Goal: Information Seeking & Learning: Learn about a topic

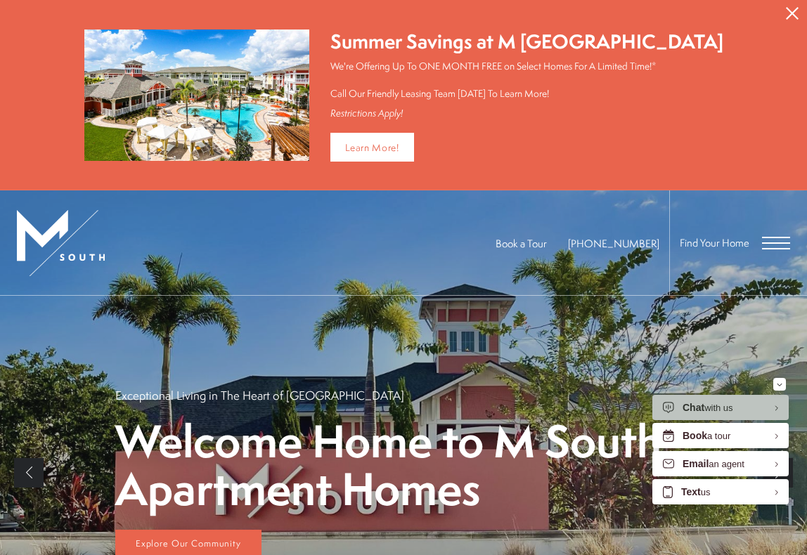
click at [776, 242] on span "Open Menu" at bounding box center [776, 242] width 28 height 1
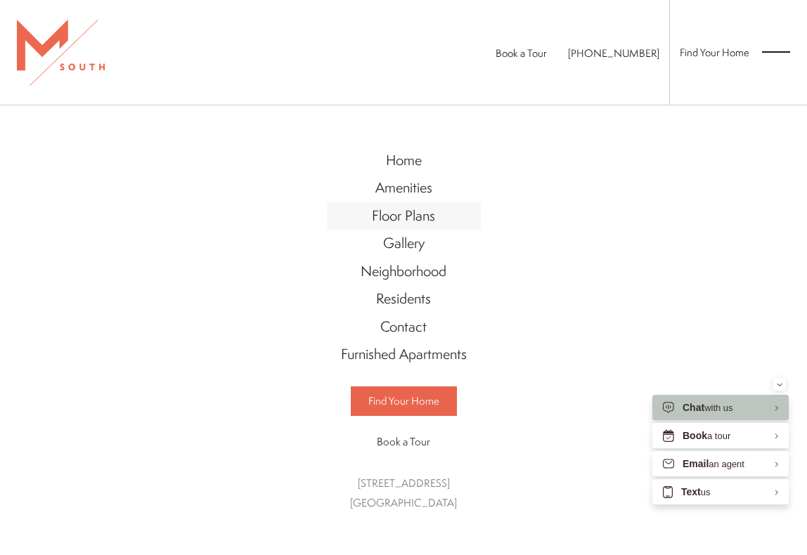
click at [410, 216] on span "Floor Plans" at bounding box center [403, 215] width 63 height 19
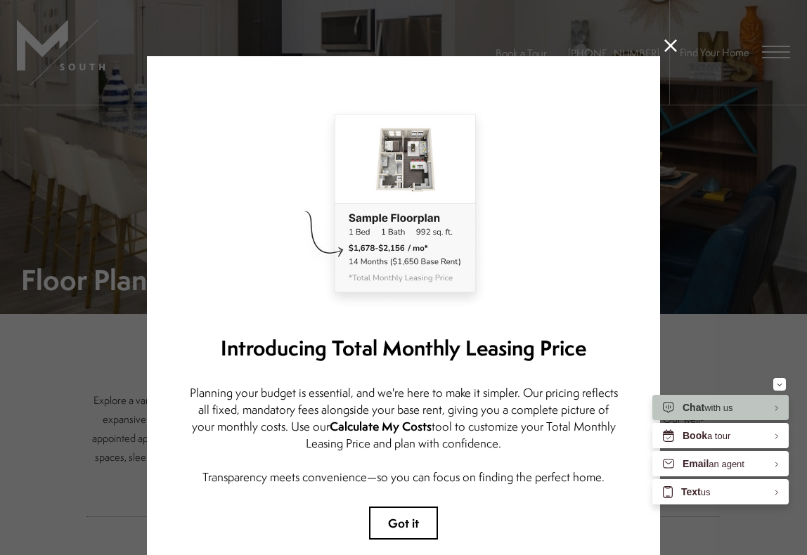
click at [668, 44] on icon at bounding box center [670, 45] width 13 height 13
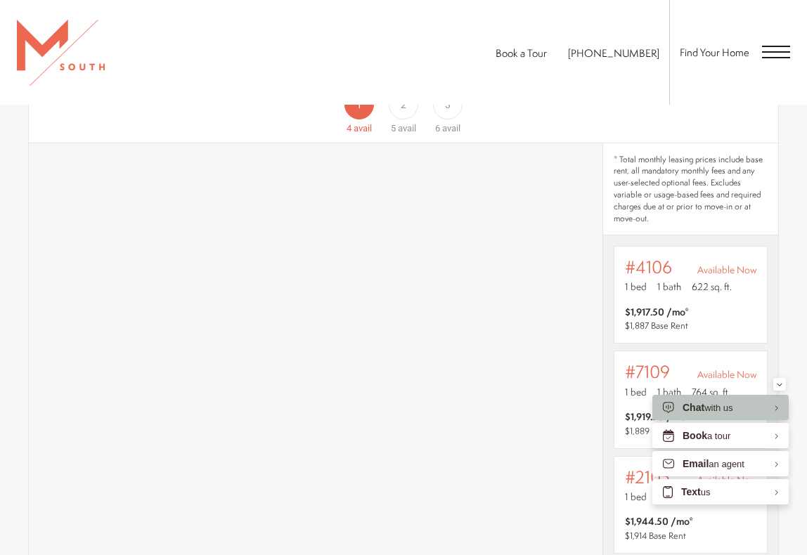
scroll to position [777, 0]
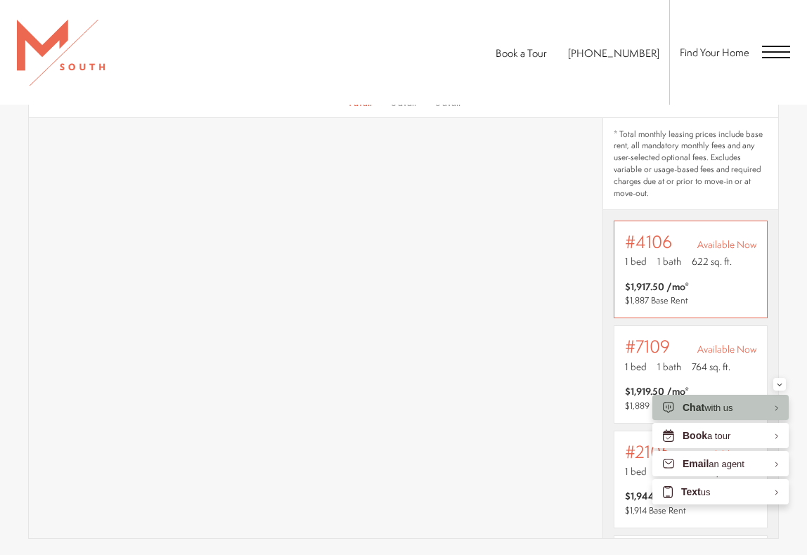
click at [705, 276] on div "Outside price filter range #4106 Available Now 1 bed 1 bath 622 sq. ft. $1,917.…" at bounding box center [690, 269] width 131 height 75
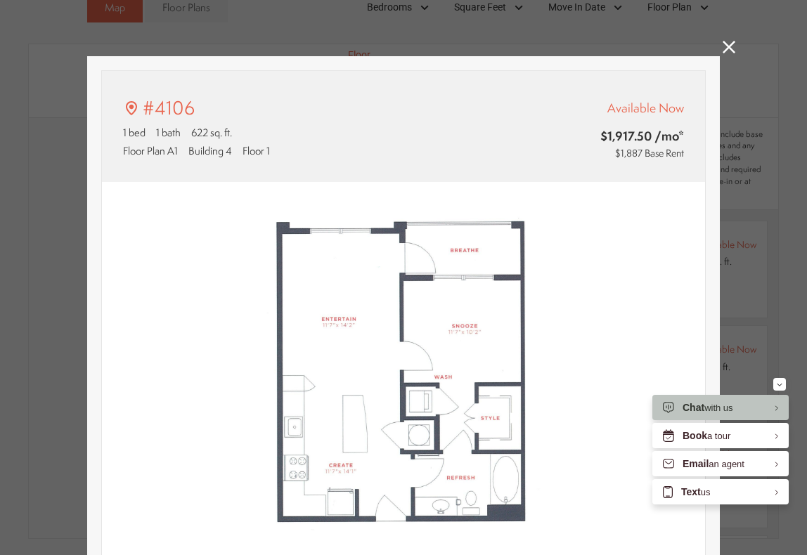
type input "**********"
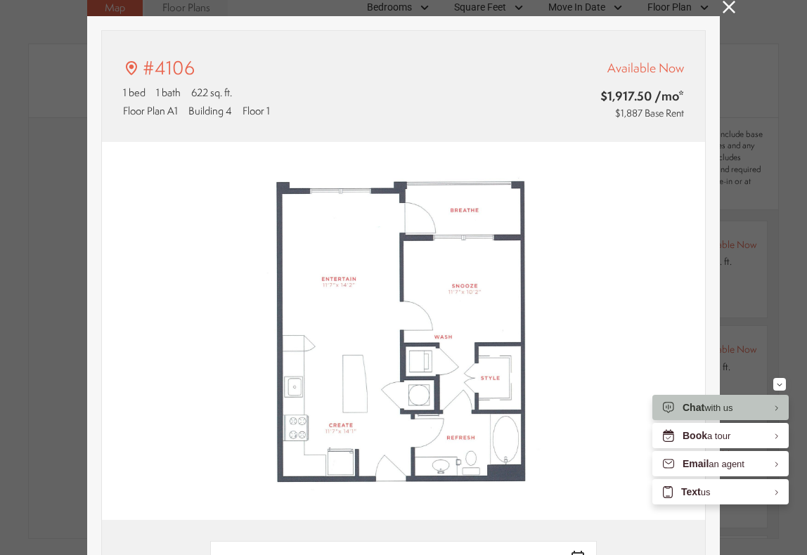
scroll to position [39, 0]
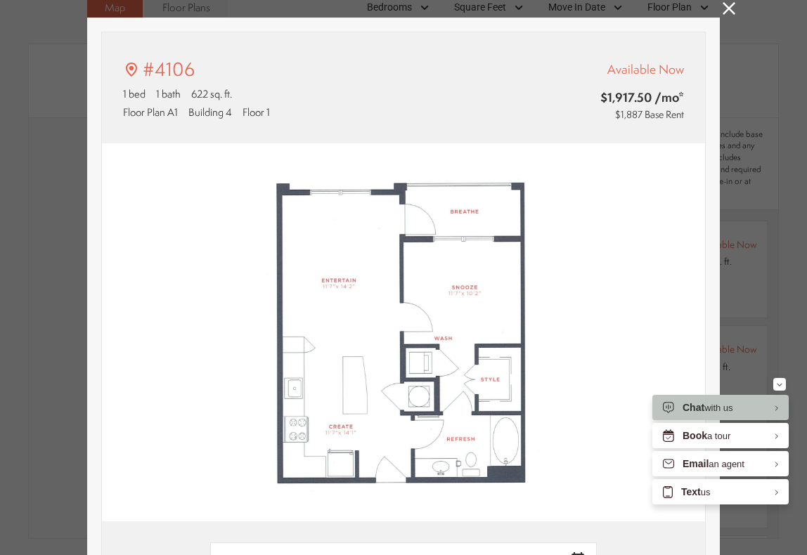
click at [732, 13] on icon at bounding box center [728, 8] width 13 height 13
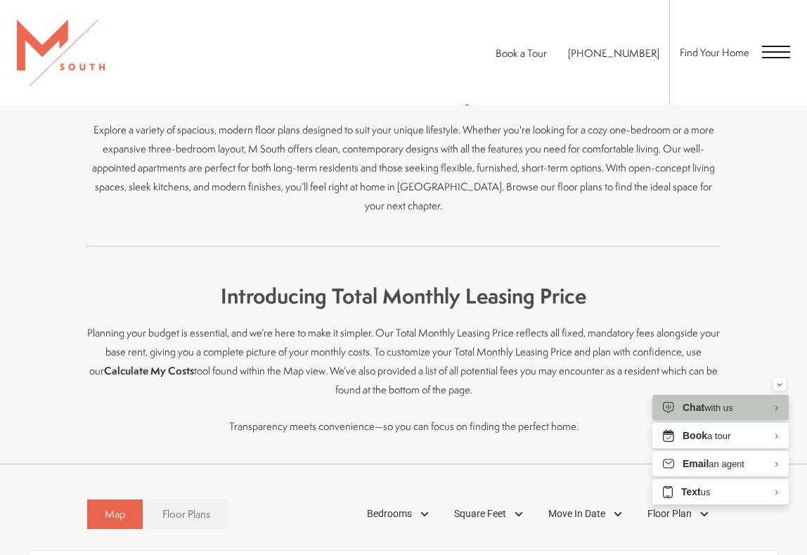
scroll to position [0, 0]
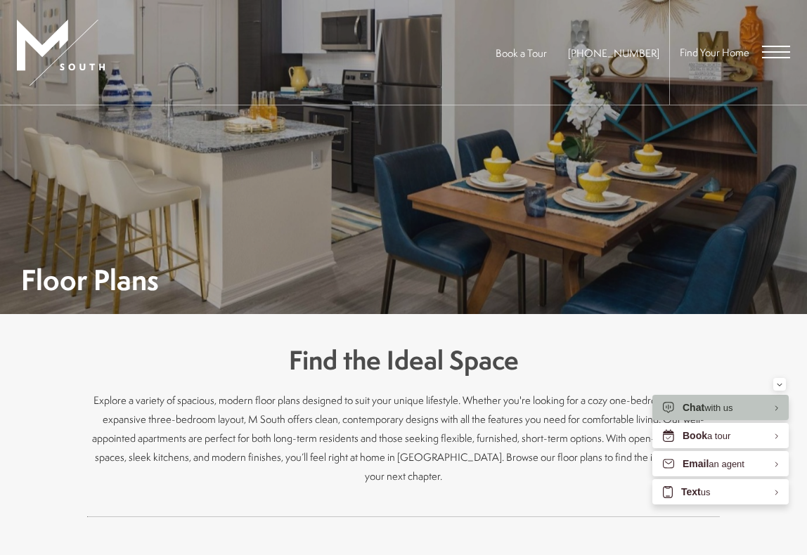
click at [777, 53] on span "Open Menu" at bounding box center [776, 52] width 28 height 13
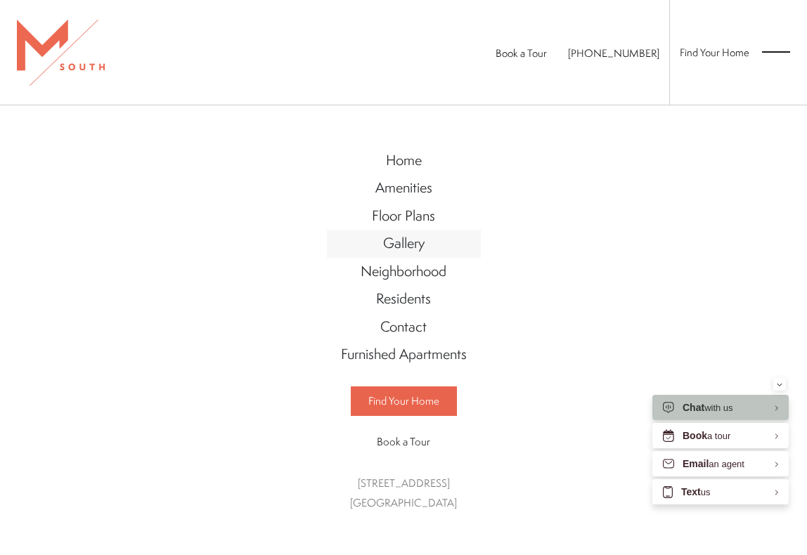
click at [416, 236] on span "Gallery" at bounding box center [403, 242] width 41 height 19
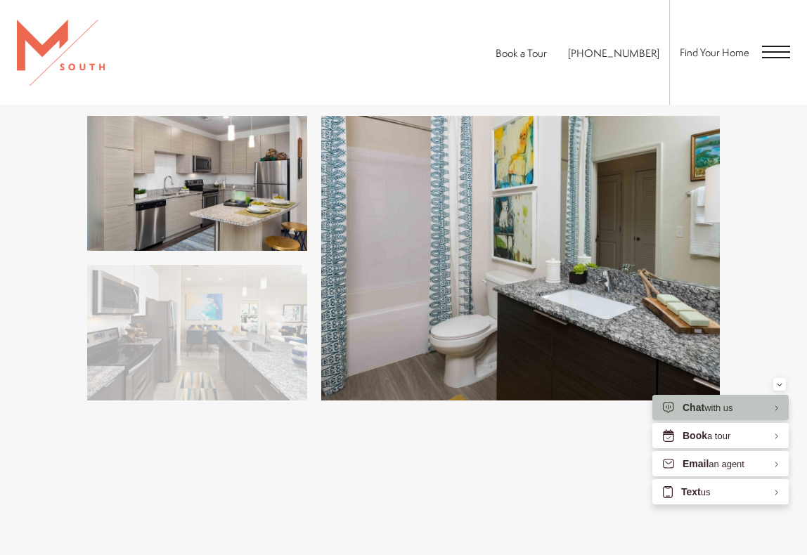
scroll to position [1608, 0]
